Goal: Task Accomplishment & Management: Manage account settings

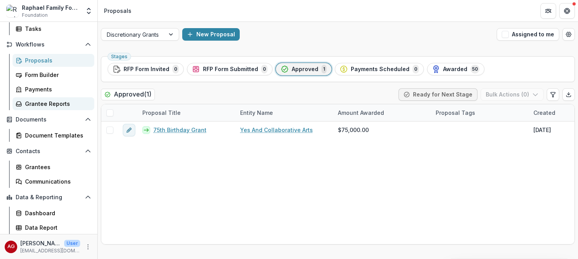
scroll to position [26, 0]
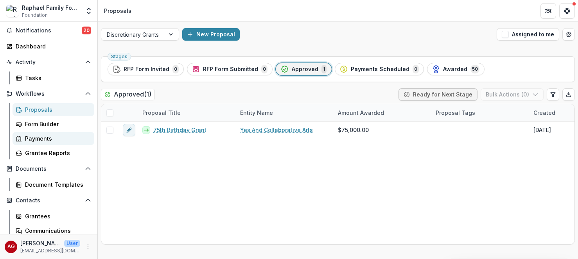
click at [43, 142] on div "Payments" at bounding box center [56, 138] width 63 height 8
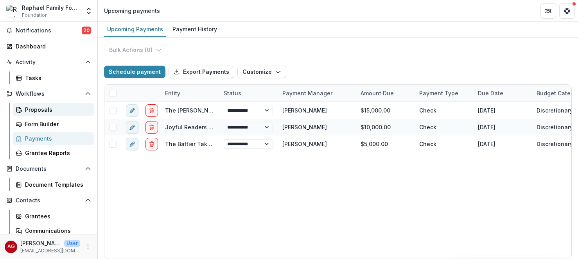
click at [47, 113] on div "Proposals" at bounding box center [56, 110] width 63 height 8
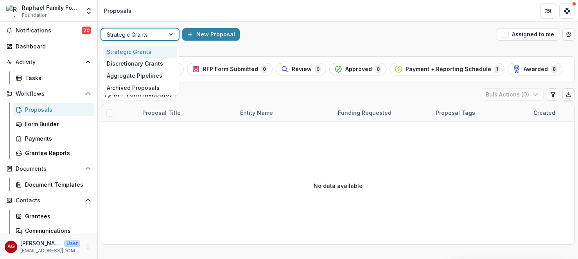
click at [156, 36] on div at bounding box center [133, 35] width 52 height 10
click at [150, 67] on div "Discretionary Grants" at bounding box center [140, 64] width 74 height 12
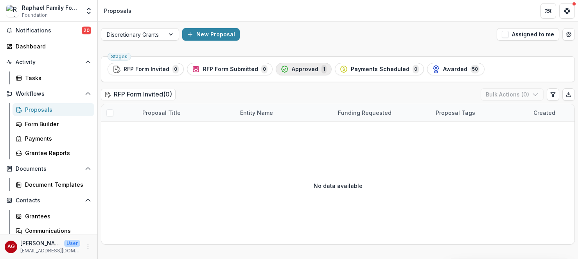
click at [309, 69] on span "Approved" at bounding box center [305, 69] width 27 height 7
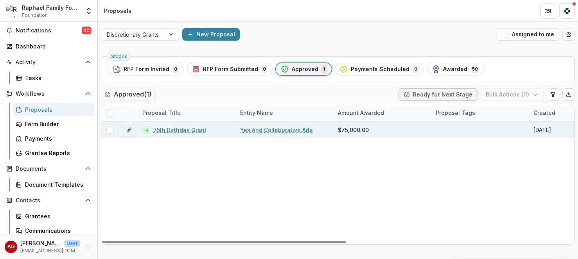
click at [185, 131] on link "75th Birthday Grant" at bounding box center [179, 130] width 53 height 8
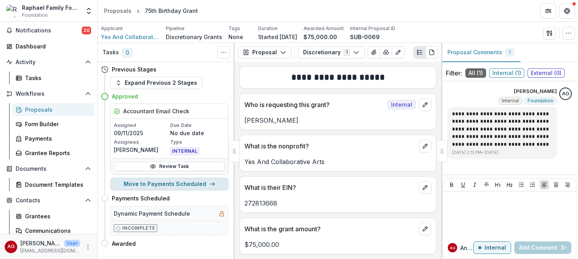
click at [184, 187] on button "Move to Payments Scheduled" at bounding box center [169, 184] width 118 height 13
select select "**********"
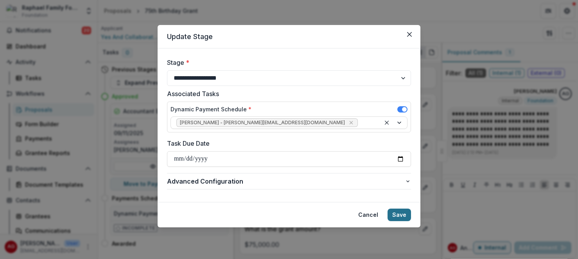
click at [401, 214] on button "Save" at bounding box center [398, 215] width 23 height 13
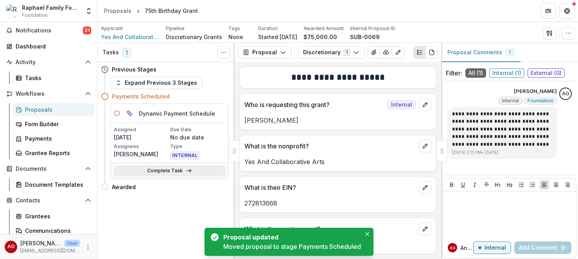
click at [184, 170] on link "Complete Task" at bounding box center [169, 170] width 111 height 9
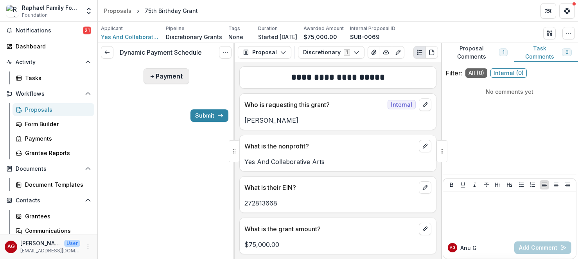
click at [175, 75] on button "+ Payment" at bounding box center [166, 76] width 46 height 16
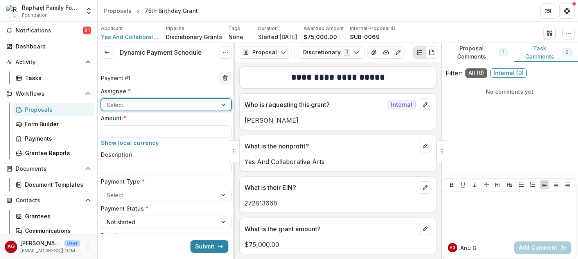
click at [171, 103] on div at bounding box center [159, 105] width 105 height 10
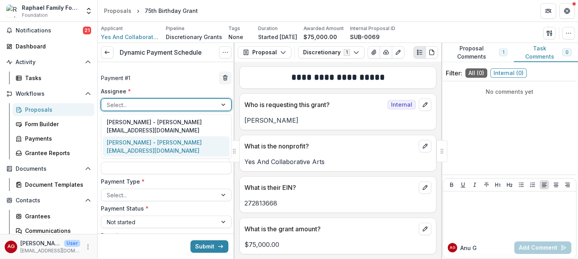
click at [167, 136] on div "Anu Gupta - anu@raphaelfamilyfoundation.org" at bounding box center [166, 146] width 127 height 20
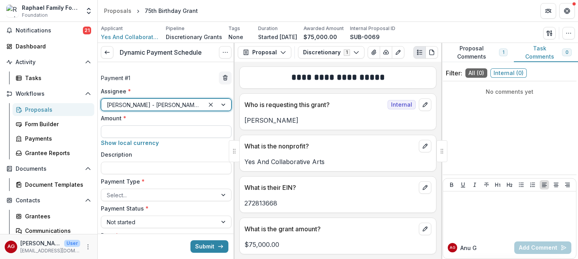
click at [167, 131] on input "Amount *" at bounding box center [166, 131] width 131 height 13
type input "*******"
click at [161, 198] on div at bounding box center [159, 195] width 105 height 10
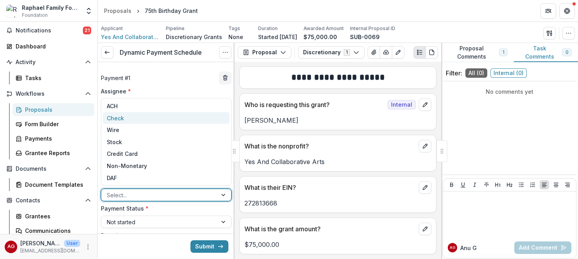
click at [154, 117] on div "Check" at bounding box center [166, 118] width 127 height 12
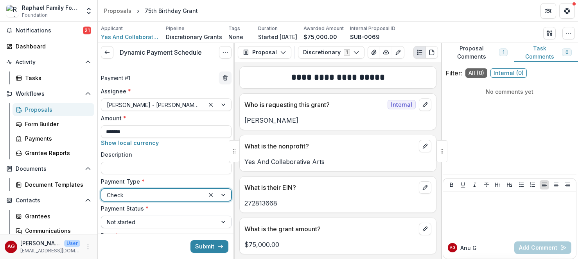
click at [145, 224] on div at bounding box center [159, 222] width 105 height 10
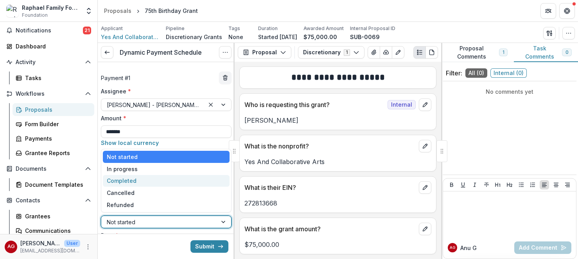
click at [143, 178] on div "Completed" at bounding box center [166, 181] width 127 height 12
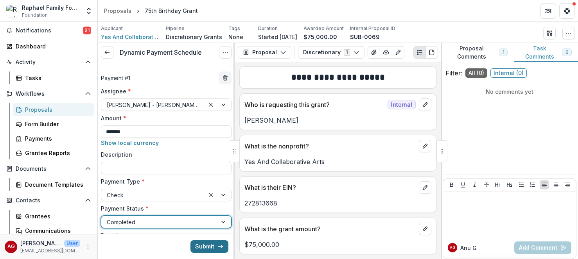
click at [207, 246] on button "Submit" at bounding box center [209, 246] width 38 height 13
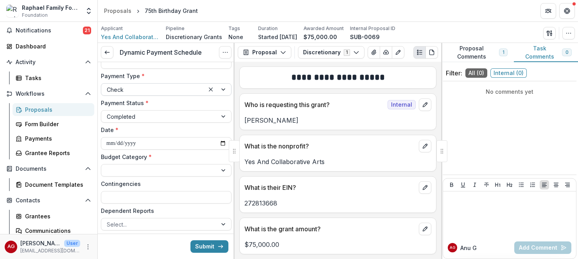
scroll to position [136, 0]
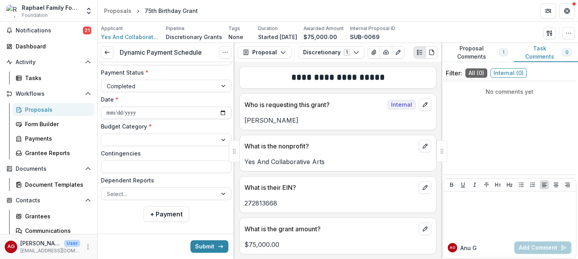
click at [124, 114] on input "**********" at bounding box center [166, 113] width 131 height 13
type input "**********"
click at [131, 142] on div at bounding box center [159, 140] width 105 height 10
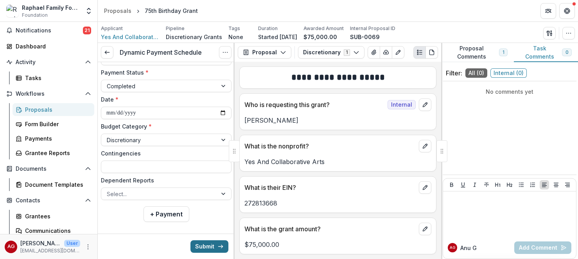
click at [206, 246] on button "Submit" at bounding box center [209, 246] width 38 height 13
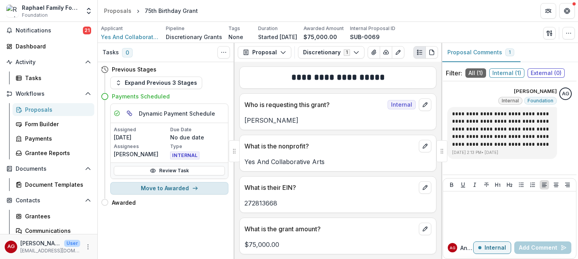
click at [182, 187] on button "Move to Awarded" at bounding box center [169, 188] width 118 height 13
select select "*******"
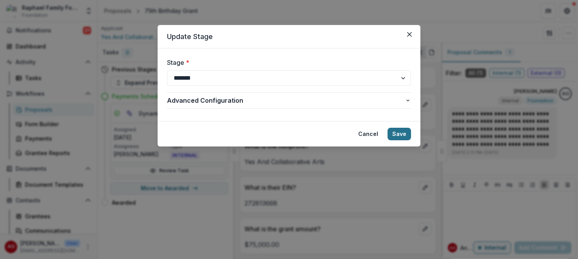
click at [401, 133] on button "Save" at bounding box center [398, 134] width 23 height 13
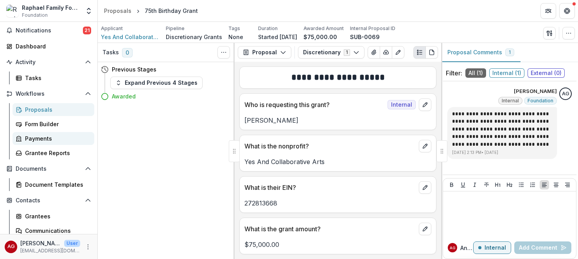
click at [41, 141] on div "Payments" at bounding box center [56, 138] width 63 height 8
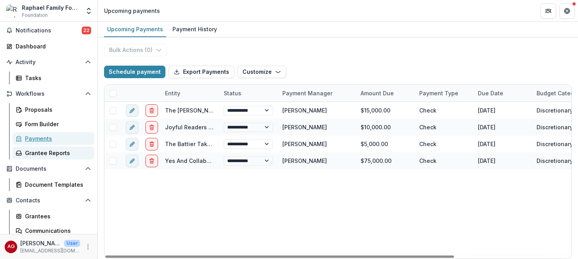
scroll to position [75, 0]
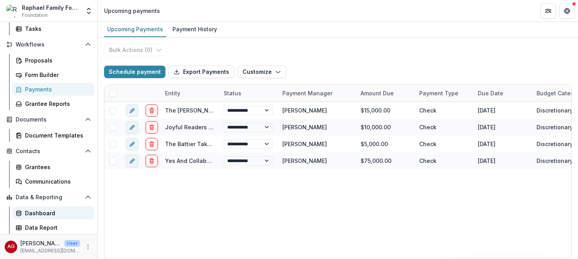
click at [43, 215] on div "Dashboard" at bounding box center [56, 213] width 63 height 8
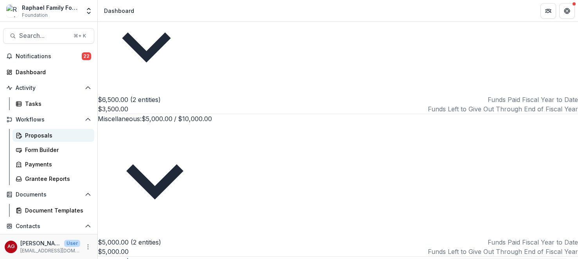
click at [50, 138] on div "Proposals" at bounding box center [56, 135] width 63 height 8
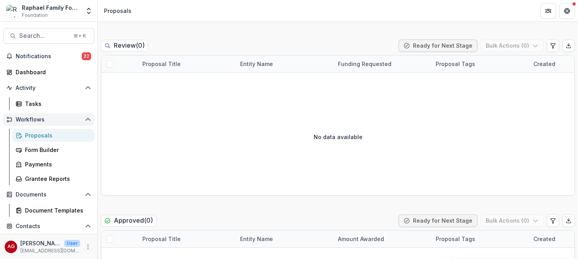
click at [37, 122] on span "Workflows" at bounding box center [49, 120] width 66 height 7
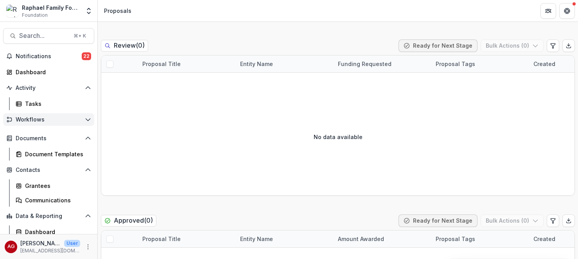
click at [36, 123] on button "Workflows" at bounding box center [48, 119] width 91 height 13
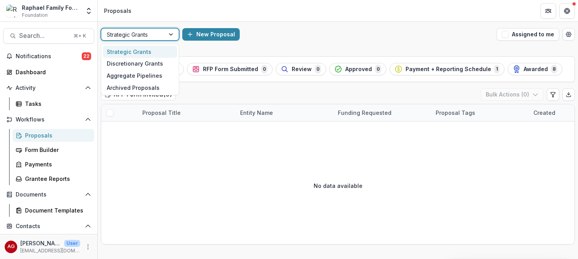
click at [172, 33] on div at bounding box center [172, 35] width 14 height 12
click at [158, 63] on div "Discretionary Grants" at bounding box center [140, 64] width 74 height 12
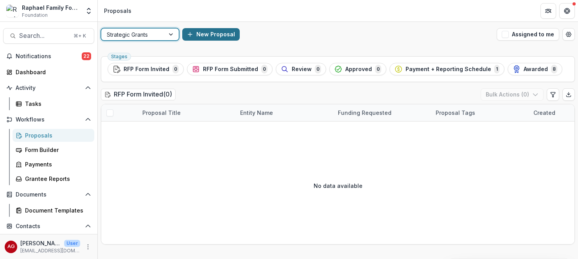
click at [210, 34] on button "New Proposal" at bounding box center [210, 34] width 57 height 13
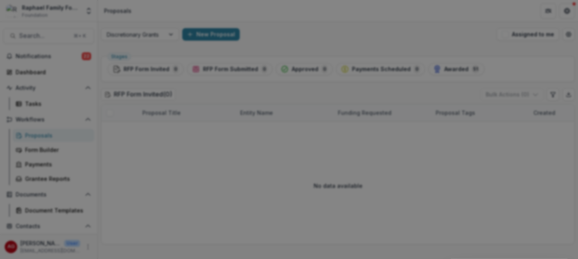
drag, startPoint x: 214, startPoint y: 101, endPoint x: 116, endPoint y: 97, distance: 97.8
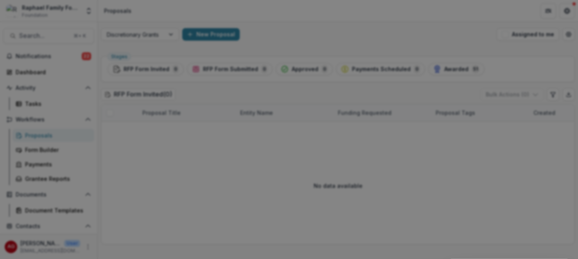
type input "**********"
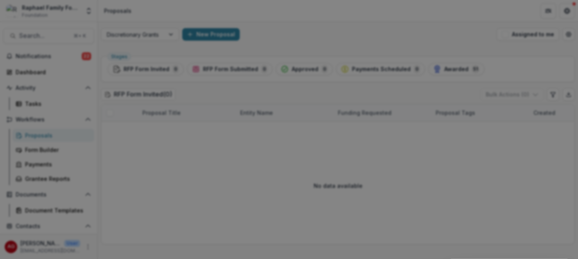
type input "**********"
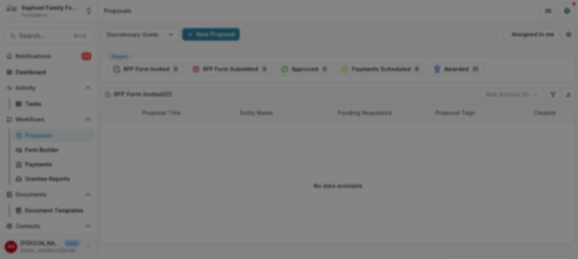
scroll to position [57, 0]
type input "**********"
click at [561, 16] on button "Close" at bounding box center [567, 9] width 13 height 13
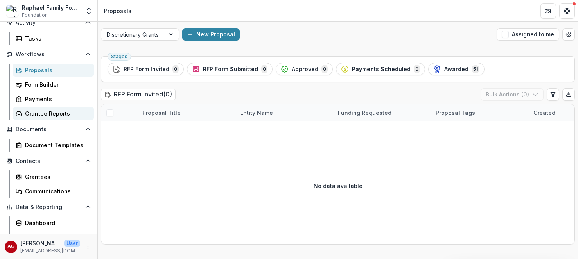
scroll to position [75, 0]
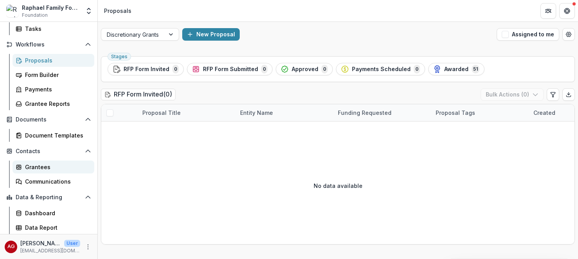
click at [50, 165] on div "Grantees" at bounding box center [56, 167] width 63 height 8
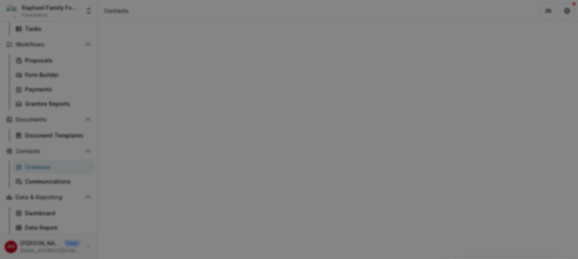
type input "**********"
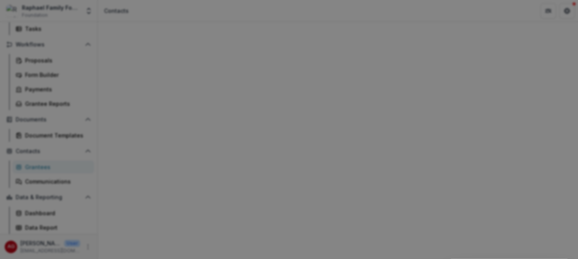
type input "**********"
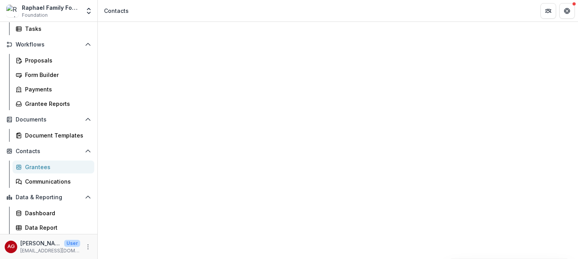
scroll to position [372, 0]
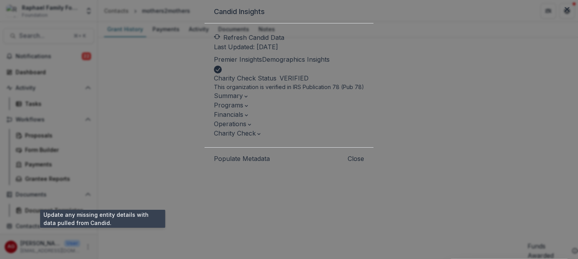
click at [214, 163] on button "Populate Metadata" at bounding box center [242, 158] width 56 height 9
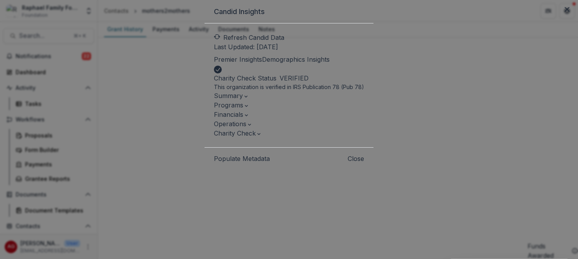
click at [364, 163] on button "Close" at bounding box center [356, 158] width 16 height 9
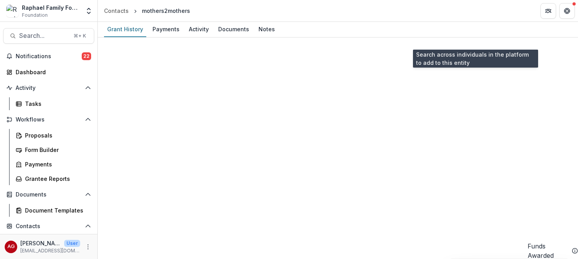
scroll to position [174, 0]
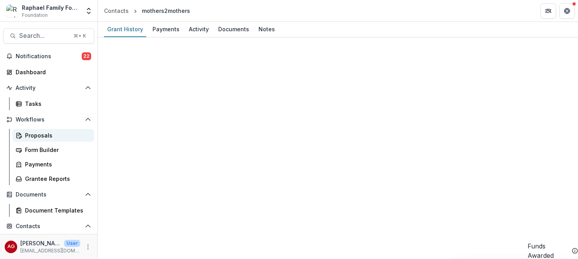
click at [40, 134] on div "Proposals" at bounding box center [56, 135] width 63 height 8
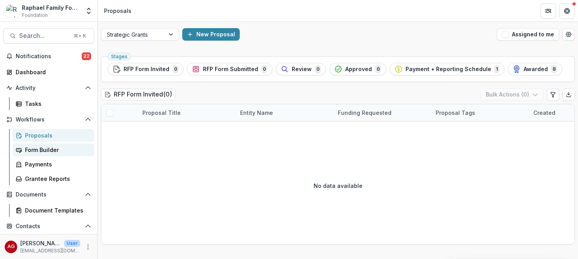
scroll to position [75, 0]
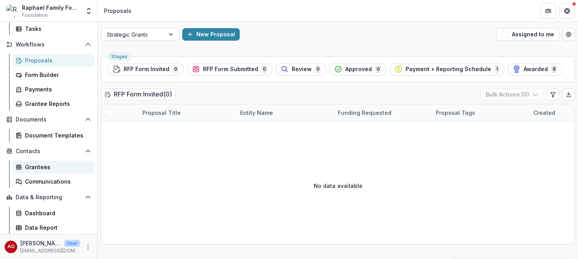
click at [39, 168] on div "Grantees" at bounding box center [56, 167] width 63 height 8
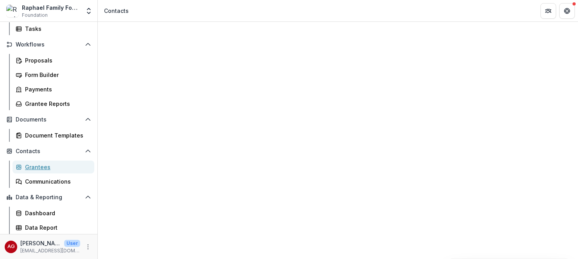
scroll to position [372, 0]
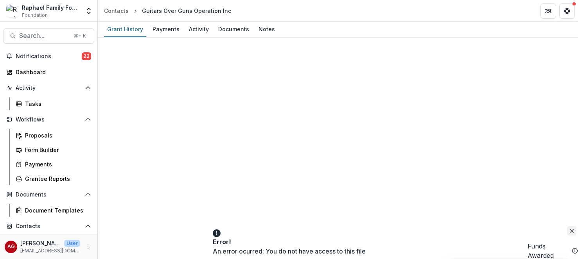
click at [570, 233] on icon "Close" at bounding box center [572, 231] width 4 height 4
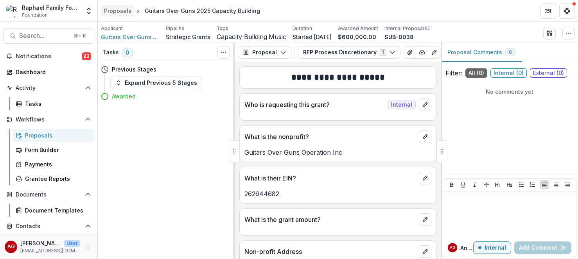
click at [128, 11] on div "Proposals" at bounding box center [117, 11] width 27 height 8
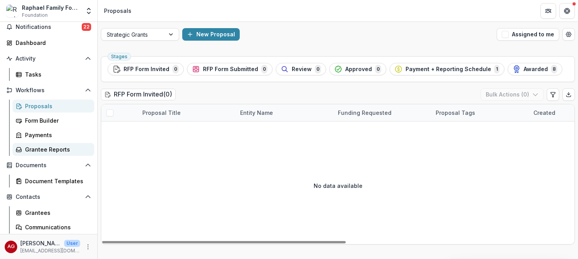
scroll to position [75, 0]
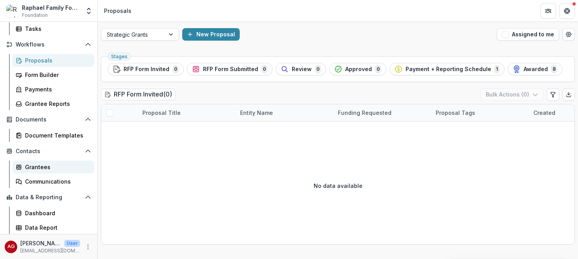
click at [41, 170] on div "Grantees" at bounding box center [56, 167] width 63 height 8
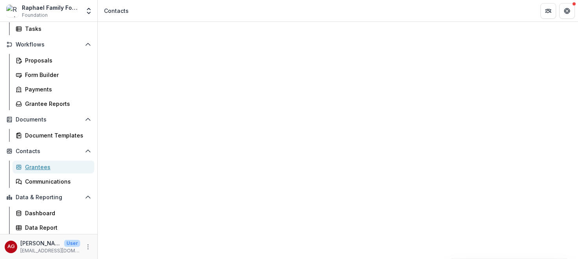
scroll to position [372, 0]
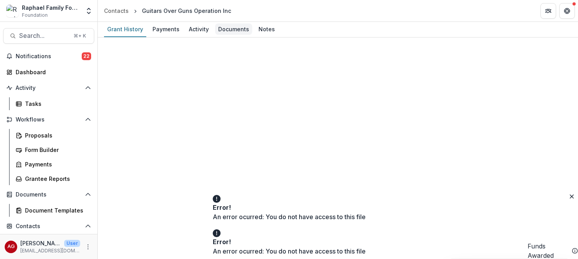
click at [226, 29] on div "Documents" at bounding box center [233, 28] width 37 height 11
click at [570, 199] on icon "Close" at bounding box center [572, 197] width 4 height 4
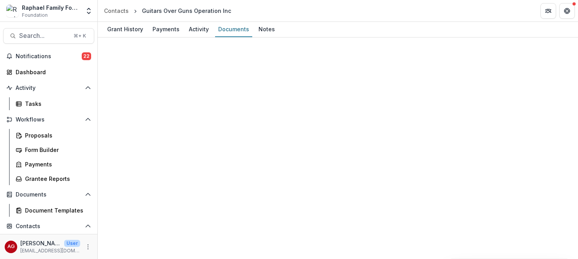
click at [32, 136] on div "Proposals" at bounding box center [56, 135] width 63 height 8
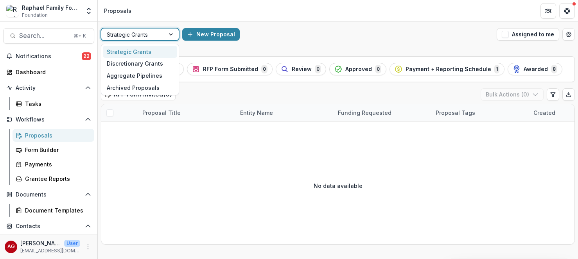
click at [171, 38] on div at bounding box center [172, 35] width 14 height 12
click at [159, 64] on div "Discretionary Grants" at bounding box center [140, 64] width 74 height 12
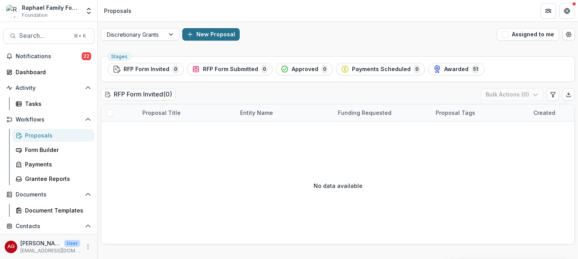
click at [225, 31] on button "New Proposal" at bounding box center [210, 34] width 57 height 13
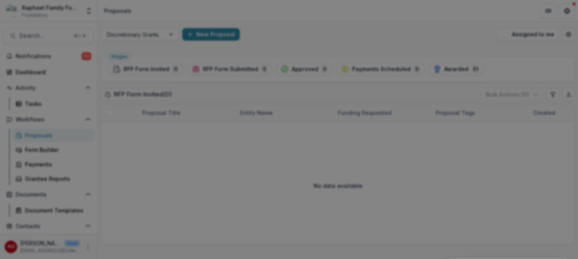
drag, startPoint x: 215, startPoint y: 102, endPoint x: 80, endPoint y: 94, distance: 135.9
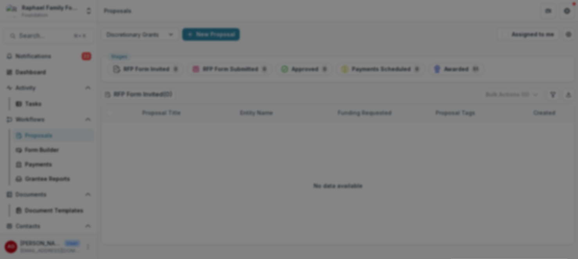
type input "**********"
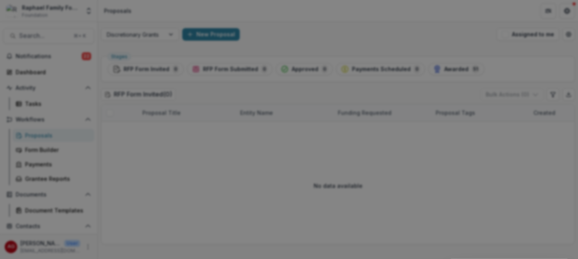
type input "*******"
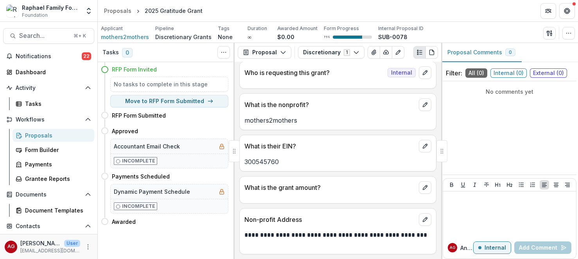
scroll to position [33, 0]
click at [365, 194] on div "What is the grant amount?" at bounding box center [338, 185] width 196 height 17
click at [425, 186] on icon "edit" at bounding box center [425, 187] width 4 height 4
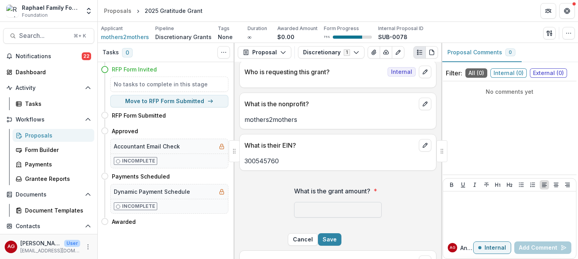
click at [382, 213] on input "What is the grant amount? *" at bounding box center [338, 210] width 88 height 16
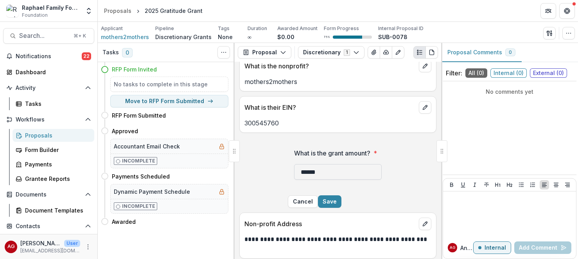
scroll to position [83, 0]
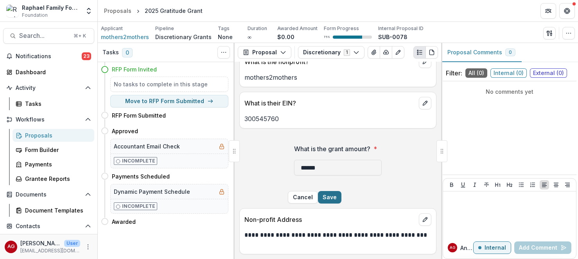
type input "******"
click at [341, 192] on button "Save" at bounding box center [329, 197] width 23 height 13
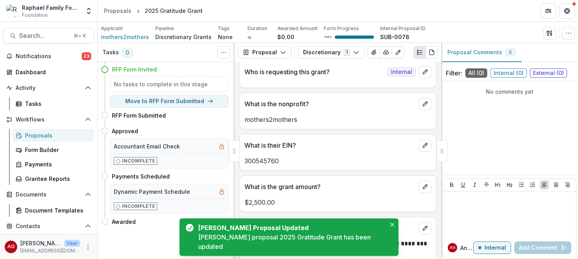
scroll to position [42, 0]
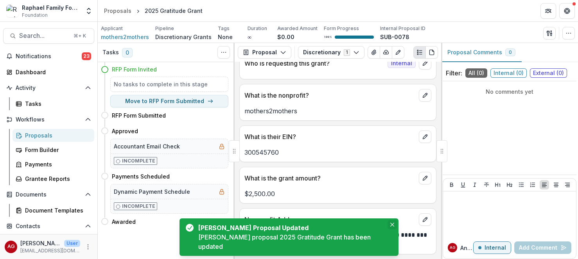
click at [390, 227] on icon "Close" at bounding box center [392, 225] width 4 height 4
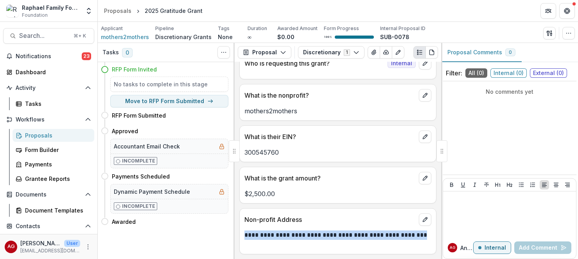
drag, startPoint x: 294, startPoint y: 247, endPoint x: 244, endPoint y: 234, distance: 51.2
click at [244, 234] on p "**********" at bounding box center [337, 240] width 187 height 19
copy p "**********"
click at [472, 211] on div at bounding box center [509, 214] width 127 height 39
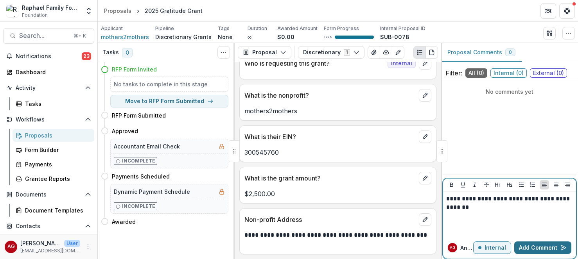
click at [542, 250] on button "Add Comment" at bounding box center [542, 248] width 57 height 13
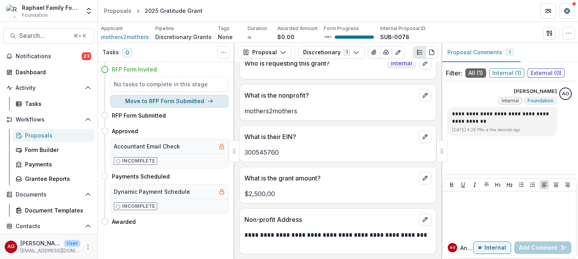
click at [176, 102] on button "Move to RFP Form Submitted" at bounding box center [169, 101] width 118 height 13
select select "**********"
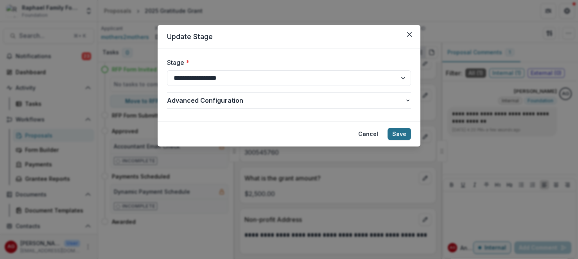
click at [401, 134] on button "Save" at bounding box center [398, 134] width 23 height 13
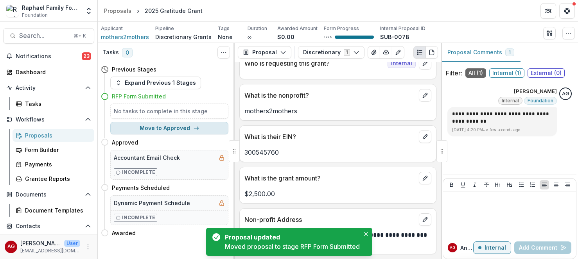
click at [183, 125] on button "Move to Approved" at bounding box center [169, 128] width 118 height 13
select select "********"
select select "**********"
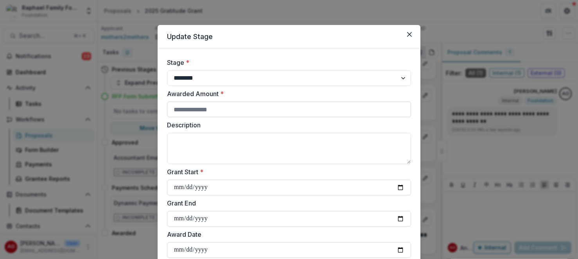
click at [269, 109] on input "Awarded Amount *" at bounding box center [289, 110] width 244 height 16
type input "****"
click at [283, 187] on input "Grant Start *" at bounding box center [289, 188] width 244 height 16
click at [395, 188] on input "Grant Start *" at bounding box center [289, 188] width 244 height 16
click at [402, 189] on input "Grant Start *" at bounding box center [289, 188] width 244 height 16
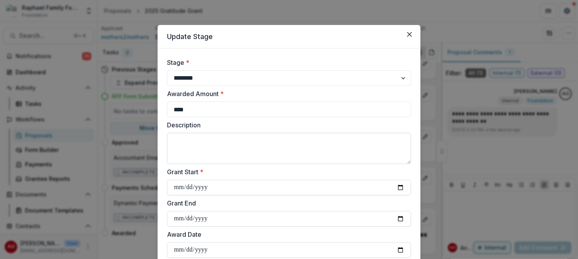
type input "**********"
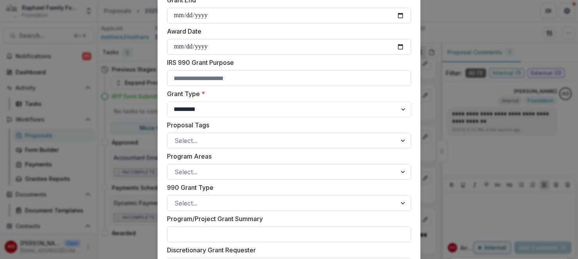
scroll to position [212, 0]
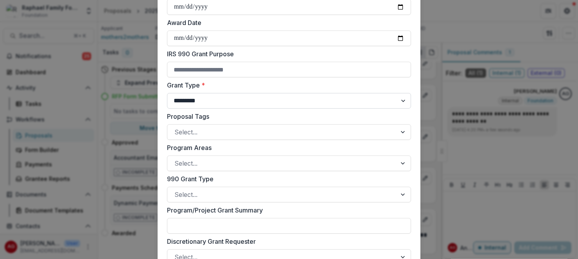
select select "**********"
click option "********" at bounding box center [0, 0] width 0 height 0
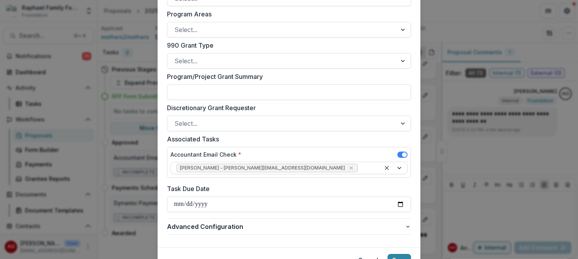
scroll to position [385, 0]
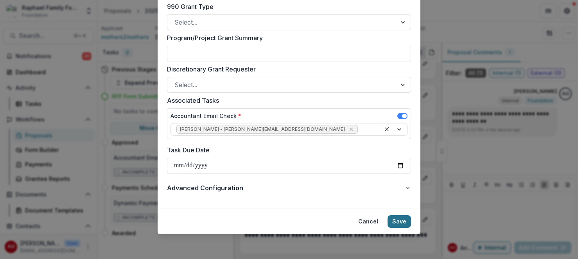
click at [404, 220] on button "Save" at bounding box center [398, 221] width 23 height 13
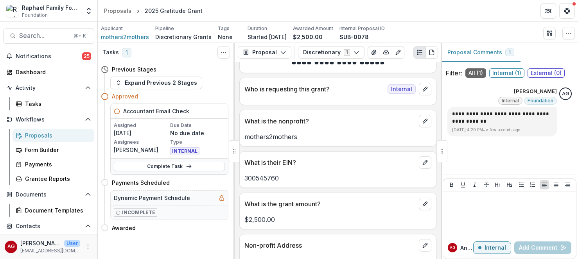
scroll to position [0, 0]
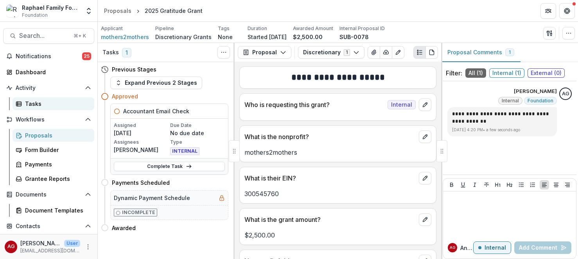
click at [36, 106] on div "Tasks" at bounding box center [56, 104] width 63 height 8
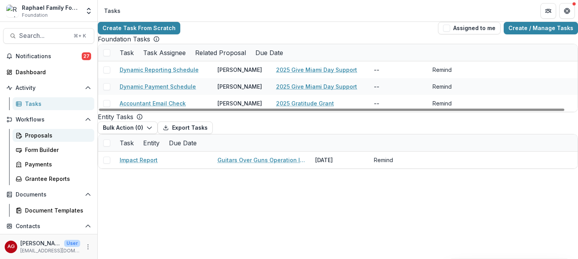
click at [44, 137] on div "Proposals" at bounding box center [56, 135] width 63 height 8
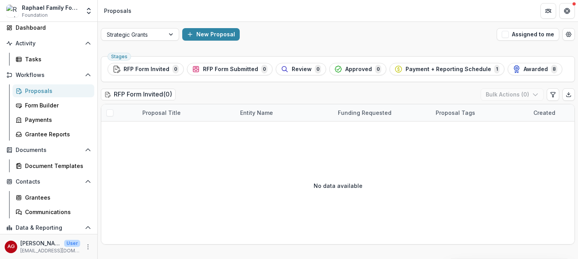
scroll to position [47, 0]
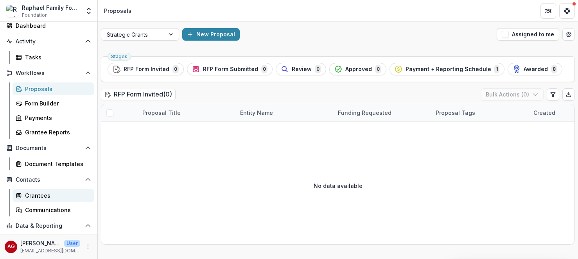
click at [29, 195] on div "Grantees" at bounding box center [56, 196] width 63 height 8
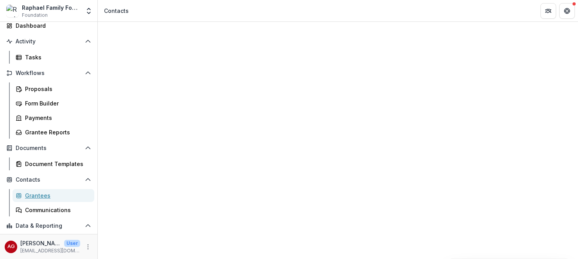
scroll to position [372, 0]
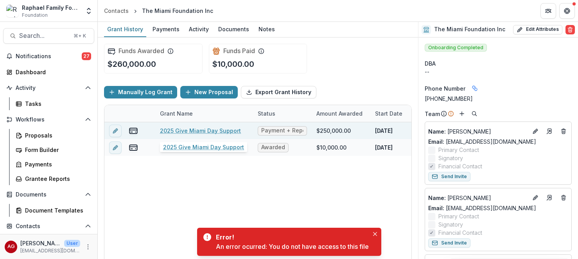
click at [222, 133] on link "2025 Give Miami Day Support" at bounding box center [200, 131] width 81 height 8
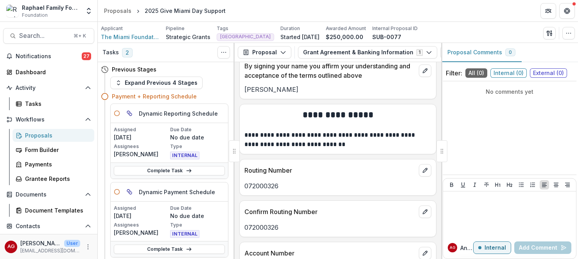
scroll to position [966, 0]
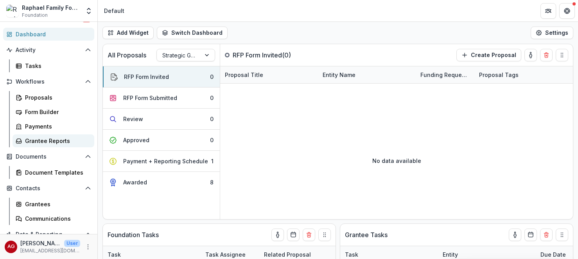
scroll to position [42, 0]
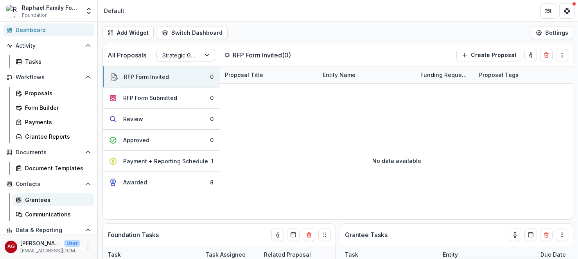
click at [38, 199] on div "Grantees" at bounding box center [56, 200] width 63 height 8
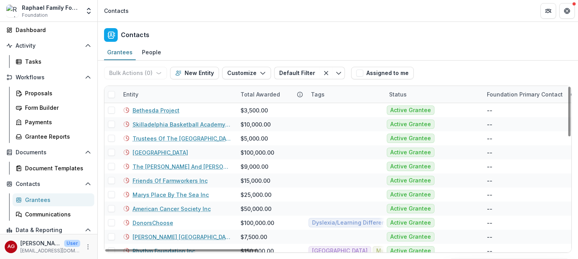
click at [168, 91] on div "Entity" at bounding box center [176, 94] width 117 height 17
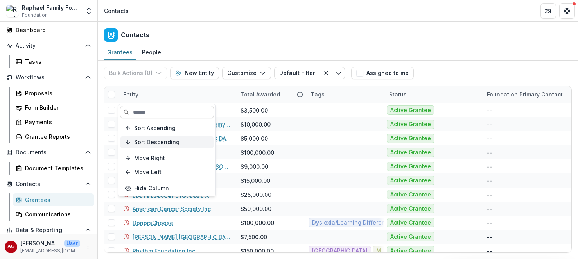
click at [154, 142] on span "Sort Descending" at bounding box center [156, 142] width 45 height 7
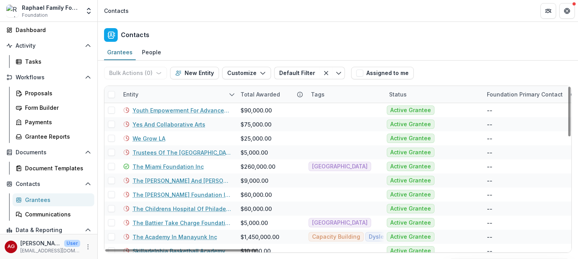
click at [257, 43] on div "Contacts" at bounding box center [338, 33] width 480 height 23
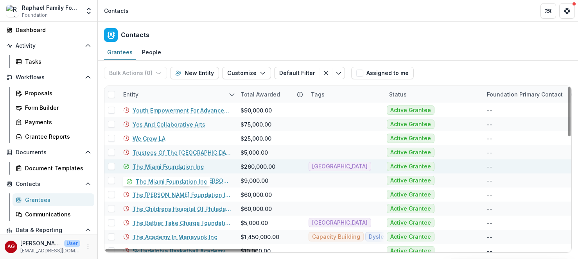
click at [157, 165] on link "The Miami Foundation Inc" at bounding box center [168, 167] width 71 height 8
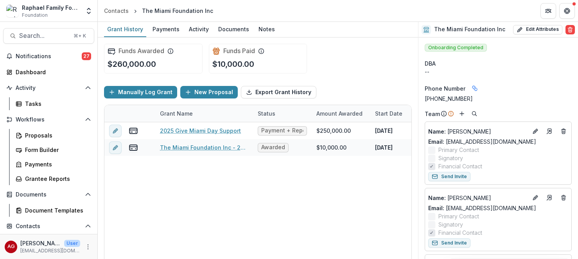
click at [37, 9] on div "Raphael Family Foundation" at bounding box center [51, 8] width 58 height 8
click at [91, 11] on icon "Open entity switcher" at bounding box center [89, 11] width 8 height 8
click at [547, 9] on icon "Partners" at bounding box center [547, 9] width 2 height 1
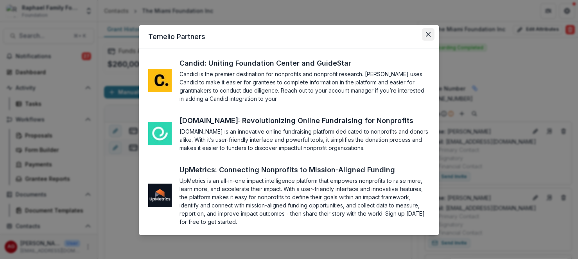
click at [429, 34] on icon "Close" at bounding box center [428, 34] width 5 height 5
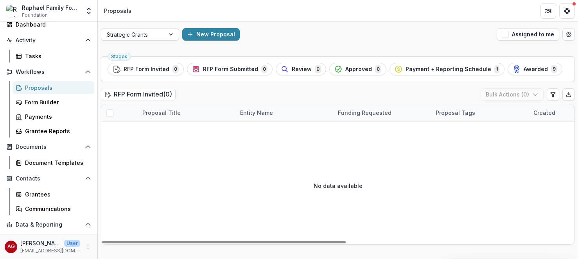
scroll to position [75, 0]
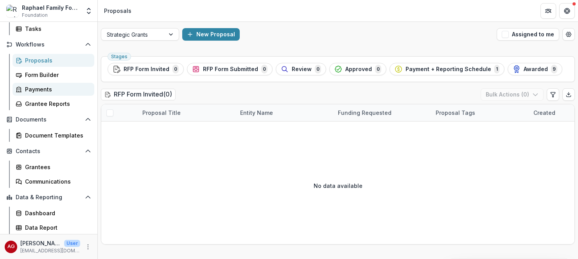
click at [38, 92] on div "Payments" at bounding box center [56, 89] width 63 height 8
